Goal: Task Accomplishment & Management: Complete application form

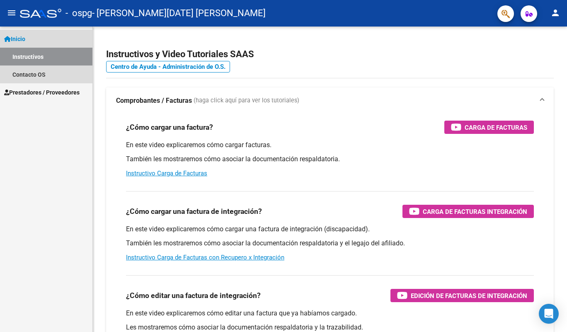
click at [31, 41] on link "Inicio" at bounding box center [46, 39] width 92 height 18
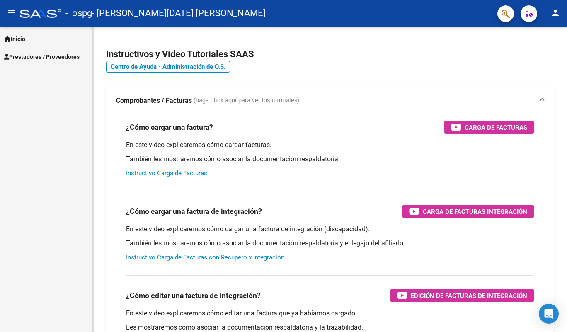
click at [14, 15] on mat-icon "menu" at bounding box center [12, 13] width 10 height 10
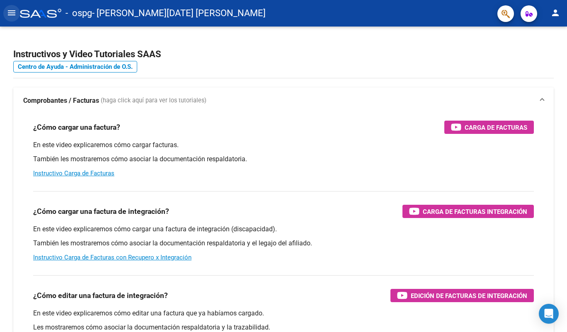
click at [14, 12] on mat-icon "menu" at bounding box center [12, 13] width 10 height 10
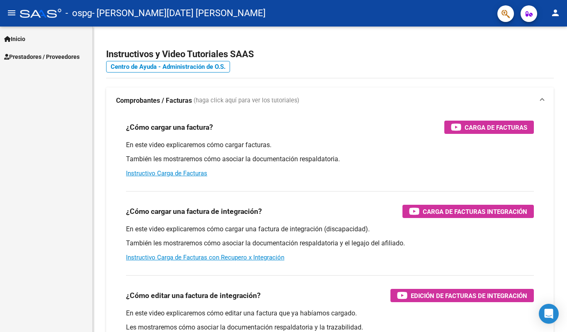
click at [34, 55] on span "Prestadores / Proveedores" at bounding box center [41, 56] width 75 height 9
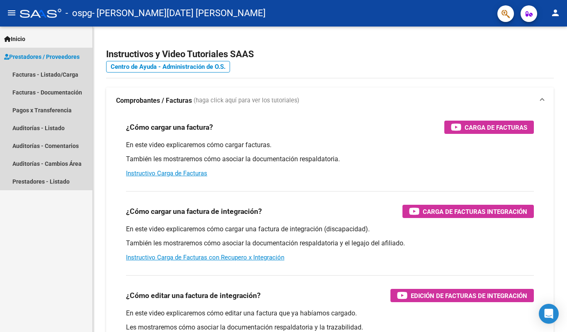
click at [44, 59] on span "Prestadores / Proveedores" at bounding box center [41, 56] width 75 height 9
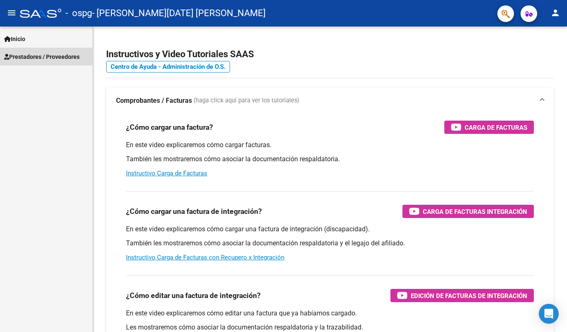
click at [44, 59] on span "Prestadores / Proveedores" at bounding box center [41, 56] width 75 height 9
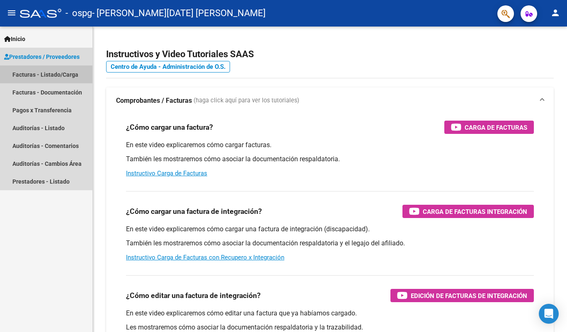
click at [37, 72] on link "Facturas - Listado/Carga" at bounding box center [46, 74] width 92 height 18
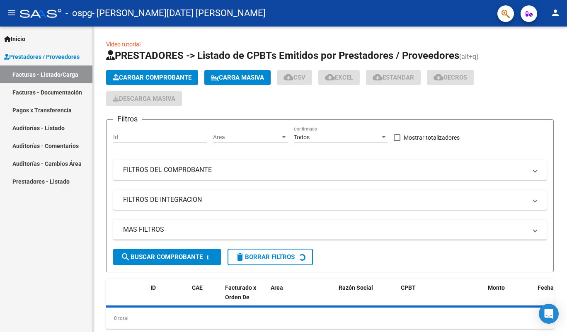
click at [142, 79] on span "Cargar Comprobante" at bounding box center [152, 77] width 79 height 7
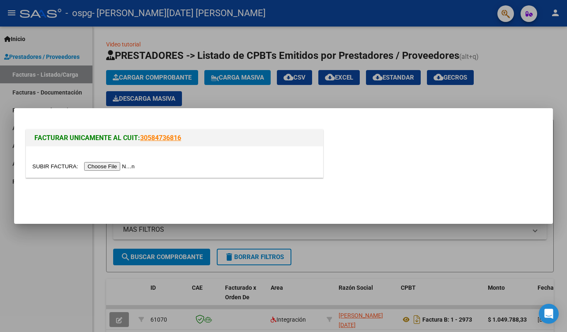
click at [115, 167] on input "file" at bounding box center [84, 166] width 105 height 9
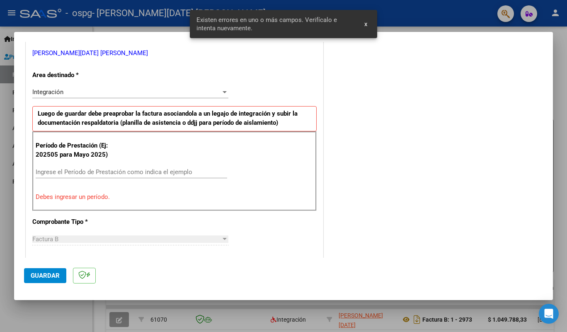
scroll to position [180, 0]
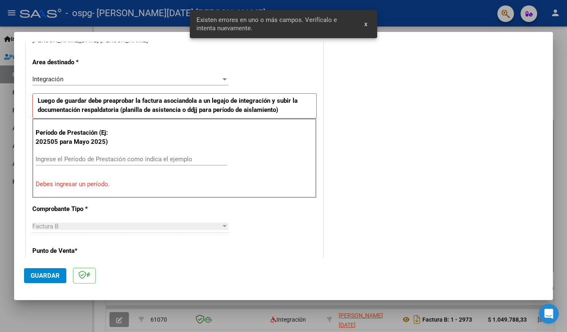
click at [106, 157] on input "Ingrese el Período de Prestación como indica el ejemplo" at bounding box center [131, 158] width 191 height 7
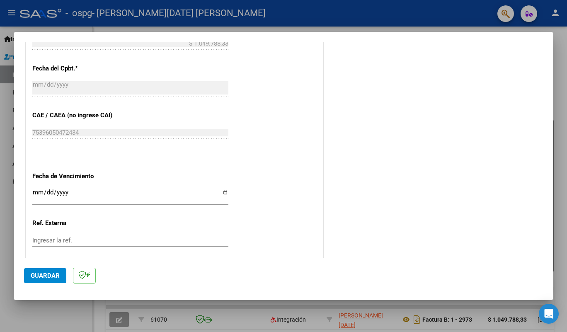
scroll to position [511, 0]
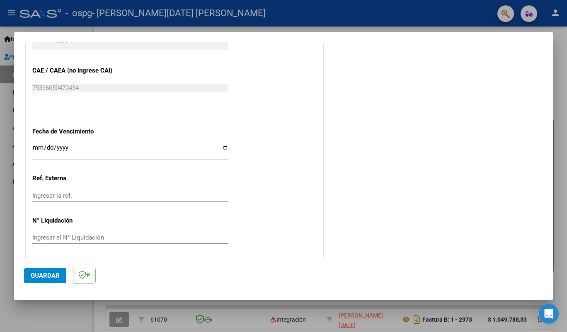
type input "202509"
click at [41, 275] on span "Guardar" at bounding box center [45, 275] width 29 height 7
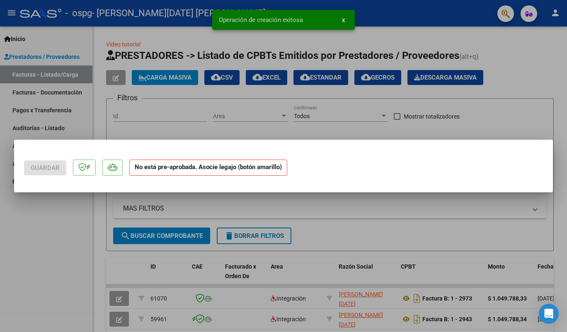
scroll to position [0, 0]
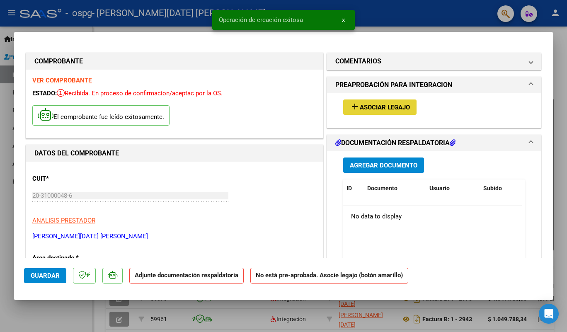
click at [377, 102] on button "add Asociar Legajo" at bounding box center [379, 106] width 73 height 15
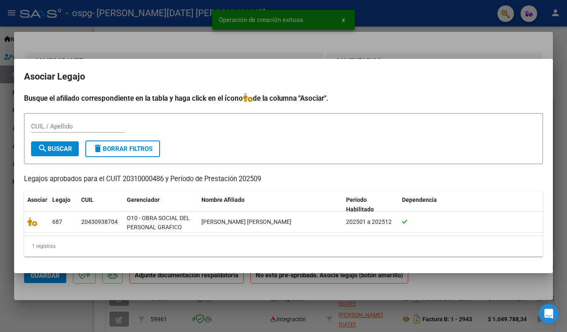
click at [99, 219] on div "20430938704" at bounding box center [99, 222] width 36 height 10
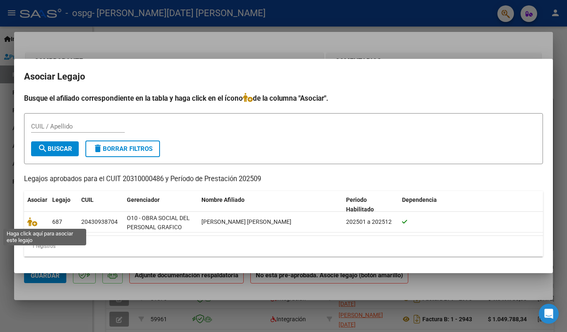
click at [33, 222] on icon at bounding box center [32, 221] width 10 height 9
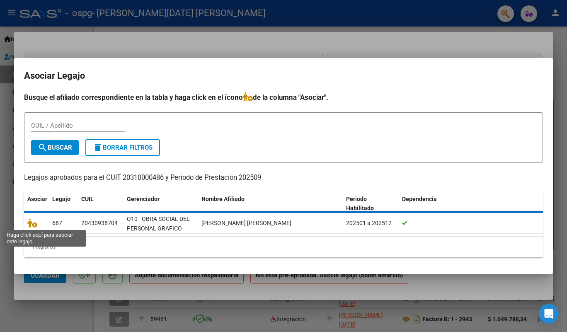
click at [35, 223] on icon at bounding box center [32, 222] width 10 height 9
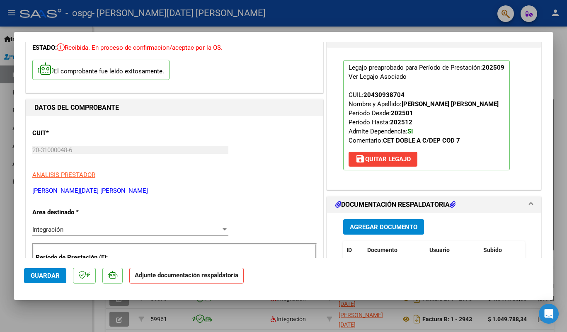
scroll to position [124, 0]
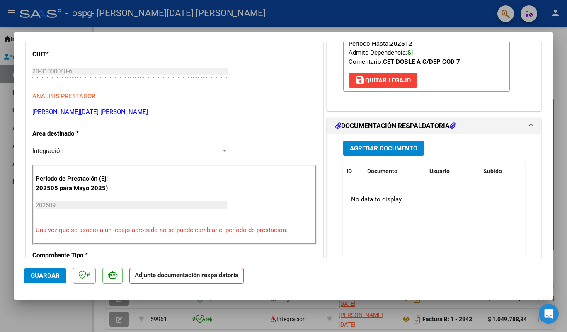
click at [383, 149] on span "Agregar Documento" at bounding box center [384, 148] width 68 height 7
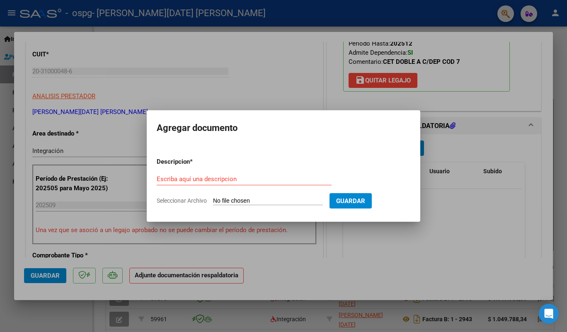
click at [226, 200] on input "Seleccionar Archivo" at bounding box center [268, 201] width 110 height 8
type input "C:\fakepath\P [PERSON_NAME].pdf"
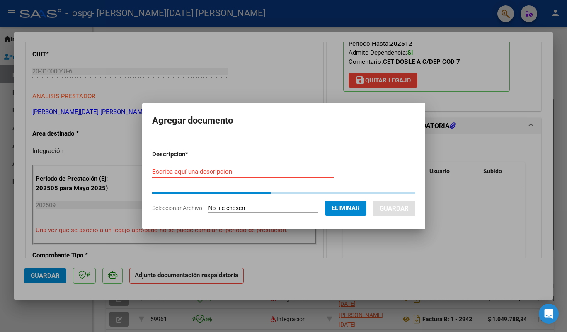
click at [207, 168] on input "Escriba aquí una descripcion" at bounding box center [242, 171] width 181 height 7
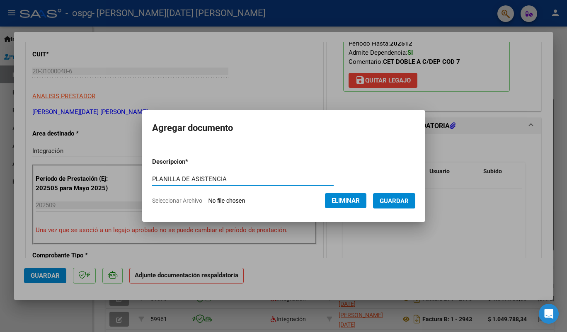
type input "PLANILLA DE ASISTENCIA"
click at [395, 201] on span "Guardar" at bounding box center [393, 200] width 29 height 7
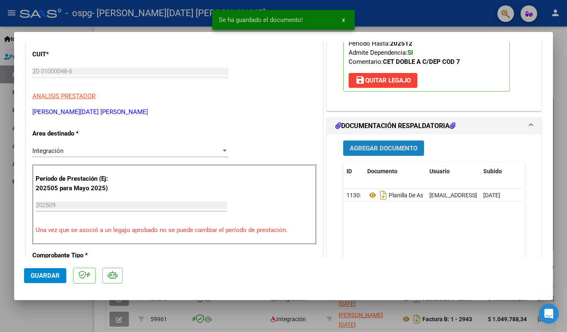
click at [369, 144] on span "Agregar Documento" at bounding box center [384, 147] width 68 height 7
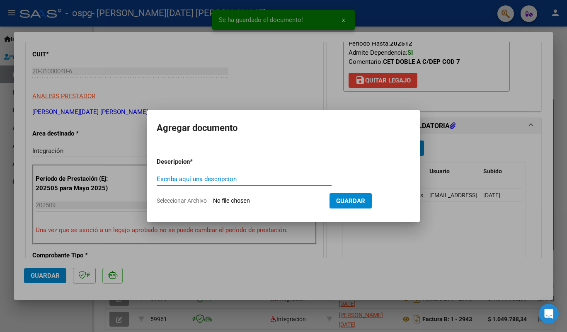
click at [274, 200] on input "Seleccionar Archivo" at bounding box center [268, 201] width 110 height 8
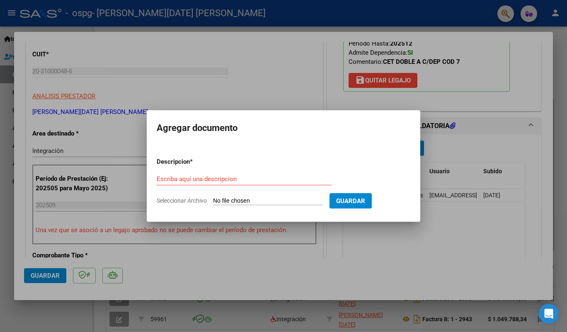
type input "C:\fakepath\AUTORIZACIONES 2025 [PERSON_NAME].odt"
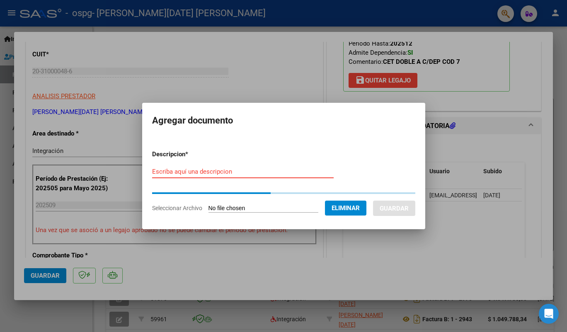
click at [223, 170] on input "Escriba aquí una descripcion" at bounding box center [242, 171] width 181 height 7
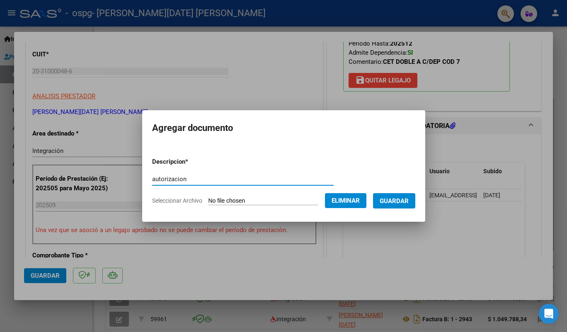
type input "autorizacion"
click at [404, 197] on span "Guardar" at bounding box center [393, 200] width 29 height 7
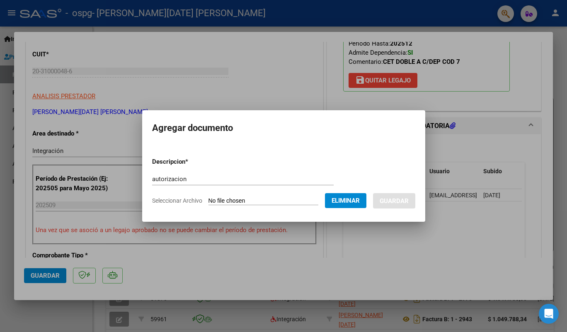
click at [224, 259] on div at bounding box center [283, 166] width 567 height 332
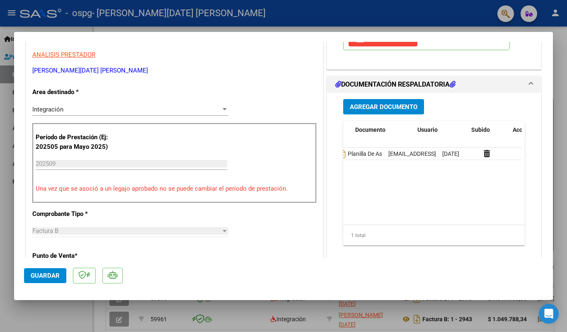
scroll to position [0, 0]
click at [388, 107] on span "Agregar Documento" at bounding box center [384, 106] width 68 height 7
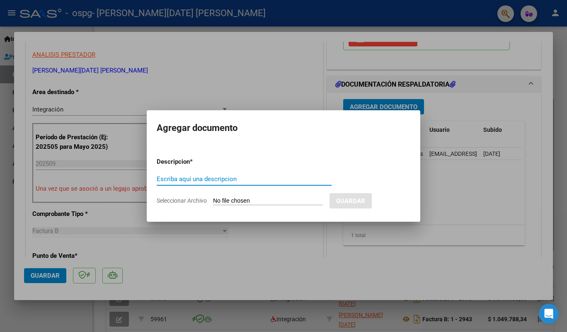
click at [231, 200] on input "Seleccionar Archivo" at bounding box center [268, 201] width 110 height 8
type input "C:\fakepath\AUTORIZACIONES 2025 [PERSON_NAME].odt"
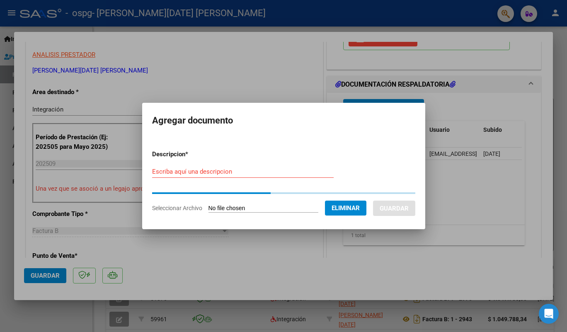
click at [177, 171] on input "Escriba aquí una descripcion" at bounding box center [242, 171] width 181 height 7
type input "autorizaciones"
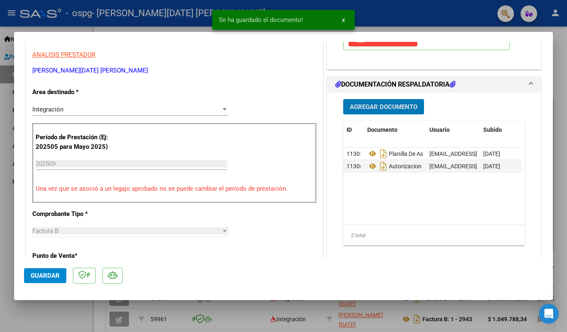
click at [33, 277] on span "Guardar" at bounding box center [45, 275] width 29 height 7
click at [55, 273] on span "Guardar" at bounding box center [45, 275] width 29 height 7
